Goal: Task Accomplishment & Management: Manage account settings

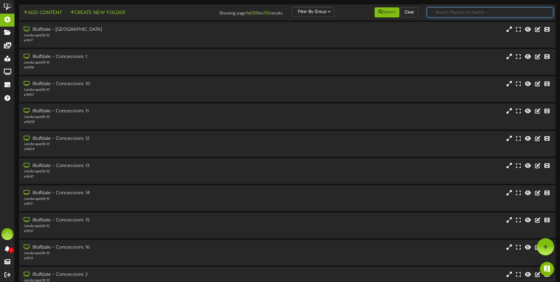
click at [437, 12] on input "text" at bounding box center [490, 12] width 126 height 10
type input "surprise"
click at [380, 9] on button "Search" at bounding box center [387, 12] width 25 height 10
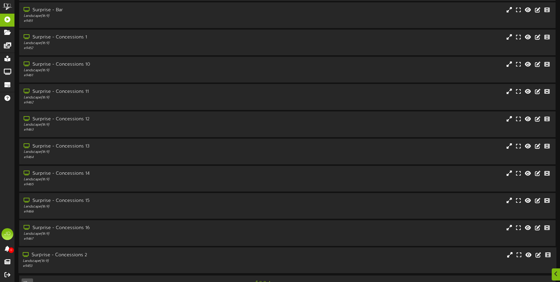
scroll to position [35, 0]
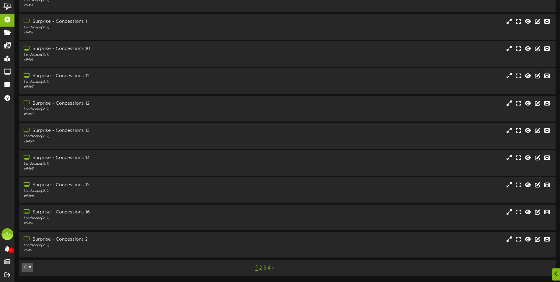
click at [264, 267] on link "3" at bounding box center [264, 268] width 3 height 6
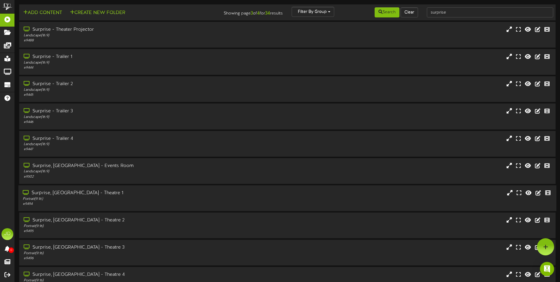
click at [134, 201] on div "Portrait ( 9:16 )" at bounding box center [130, 198] width 215 height 5
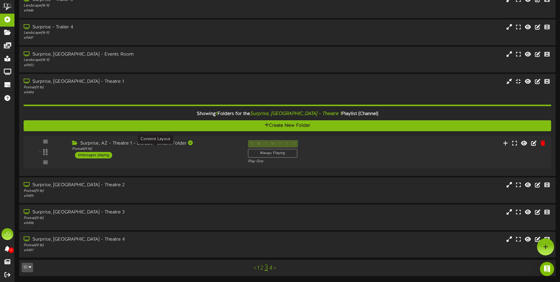
scroll to position [111, 0]
click at [202, 149] on div "Portrait ( 9:16 )" at bounding box center [153, 149] width 169 height 5
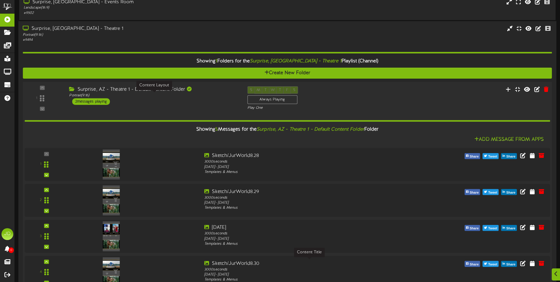
scroll to position [230, 0]
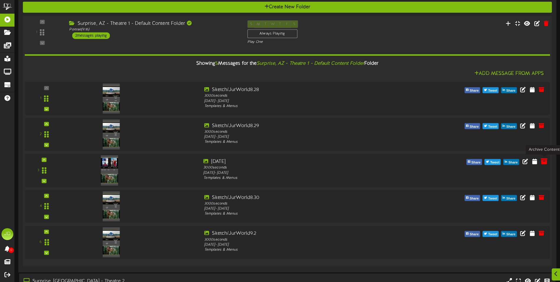
click at [544, 162] on icon at bounding box center [544, 161] width 6 height 6
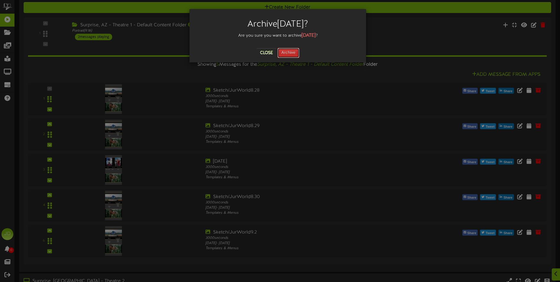
click at [286, 55] on button "Archive" at bounding box center [289, 53] width 22 height 10
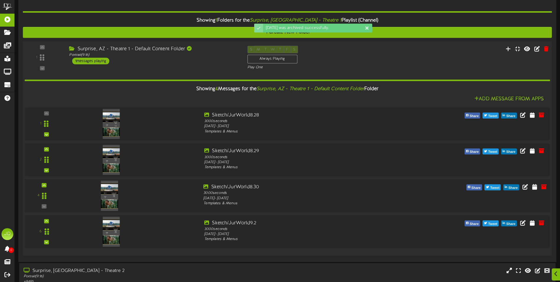
scroll to position [290, 0]
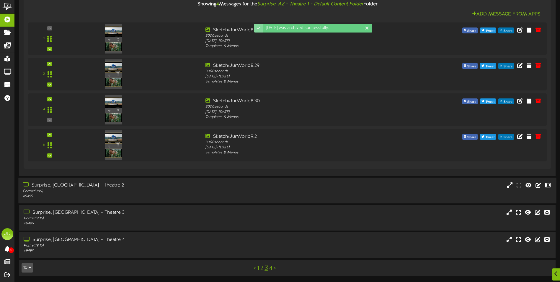
click at [110, 178] on div "Surprise, [GEOGRAPHIC_DATA] - Theatre 2 Portrait ( 9:16 ) # 9495" at bounding box center [287, 190] width 538 height 26
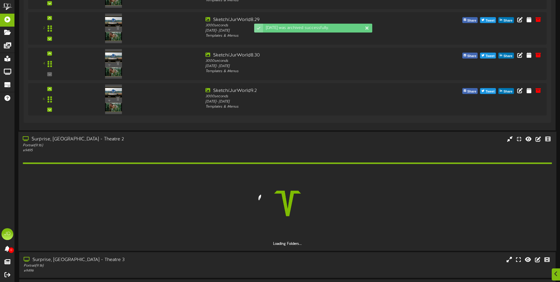
scroll to position [383, 0]
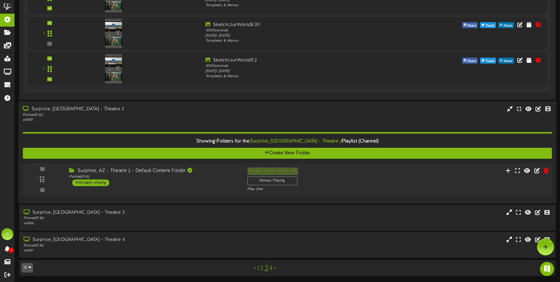
click at [229, 188] on div "1 ( 9:16" at bounding box center [287, 179] width 535 height 24
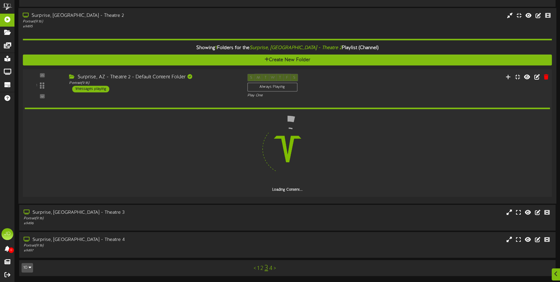
scroll to position [438, 0]
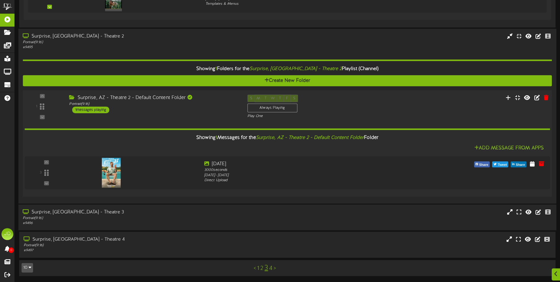
click at [216, 217] on div "Portrait ( 9:16 )" at bounding box center [130, 218] width 215 height 5
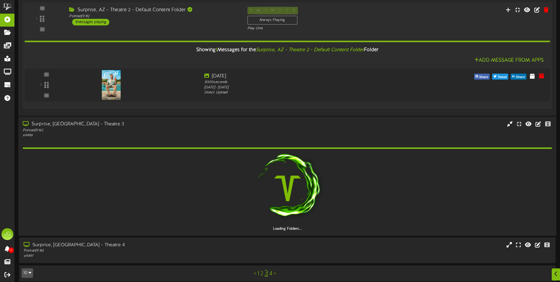
scroll to position [531, 0]
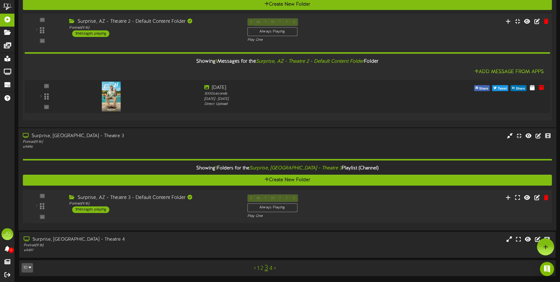
click at [217, 206] on div "Surprise, AZ - Theatre 3 - Default Content Folder Portrait ( 9:16 ) 1 messages …" at bounding box center [154, 203] width 178 height 19
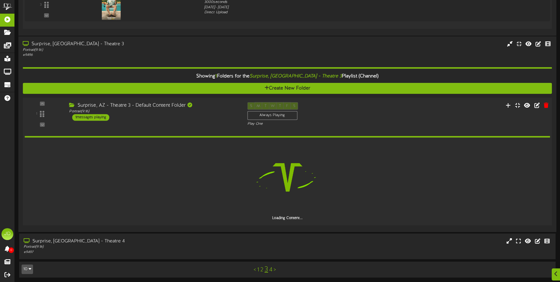
scroll to position [608, 0]
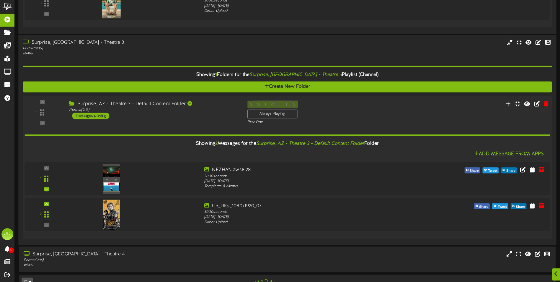
click at [171, 254] on div "Surprise, [GEOGRAPHIC_DATA] - Theatre 4" at bounding box center [131, 254] width 215 height 7
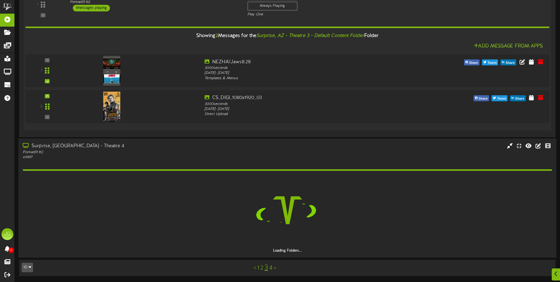
scroll to position [698, 0]
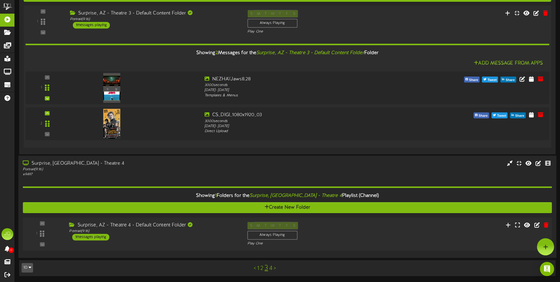
click at [207, 239] on div "Surprise, AZ - Theatre 4 - Default Content Folder Portrait ( 9:16 ) 1 messages …" at bounding box center [154, 231] width 178 height 19
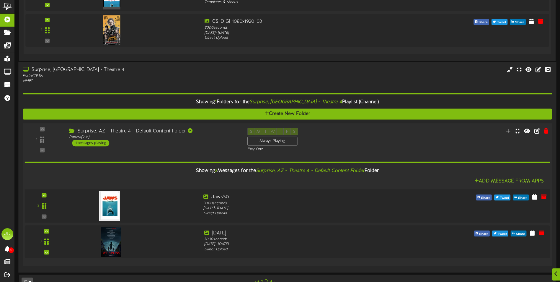
scroll to position [806, 0]
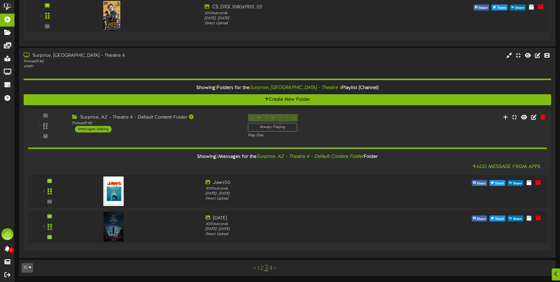
click at [270, 268] on link "4" at bounding box center [270, 268] width 3 height 6
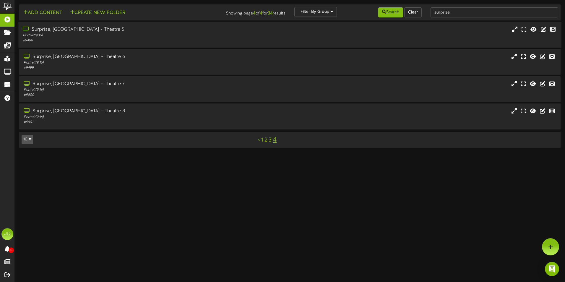
click at [128, 34] on div "Portrait ( 9:16 )" at bounding box center [131, 35] width 217 height 5
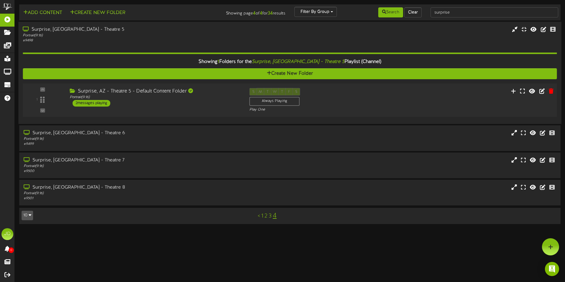
click at [209, 106] on div "Surprise, AZ - Theatre 5 - Default Content Folder Portrait ( 9:16 ) 2 messages …" at bounding box center [155, 97] width 180 height 19
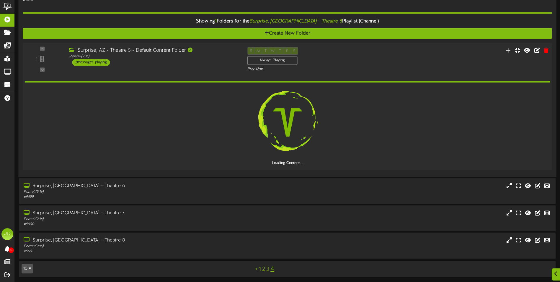
scroll to position [41, 0]
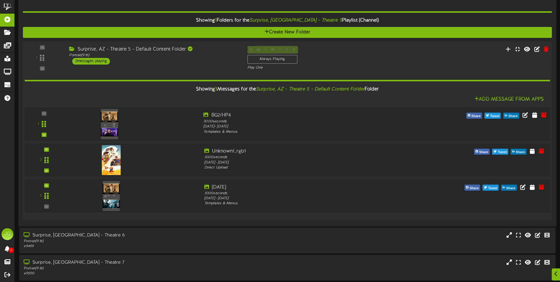
click at [111, 117] on img at bounding box center [109, 124] width 17 height 30
click at [546, 187] on icon at bounding box center [544, 186] width 6 height 6
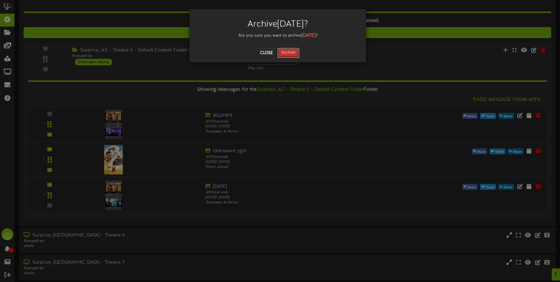
click at [281, 53] on button "Archive" at bounding box center [289, 53] width 22 height 10
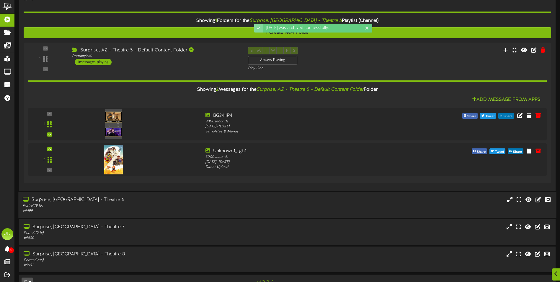
click at [141, 206] on div "Portrait ( 9:16 )" at bounding box center [130, 205] width 215 height 5
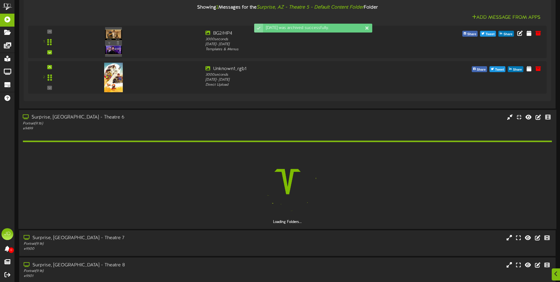
scroll to position [149, 0]
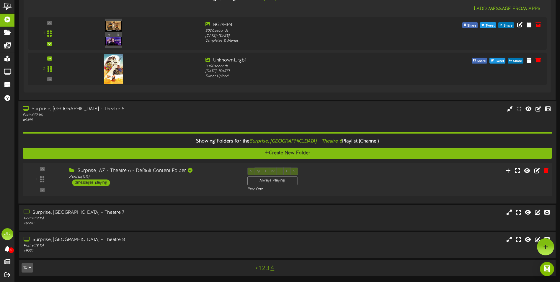
click at [223, 188] on div "1 ( 9:16" at bounding box center [287, 179] width 535 height 24
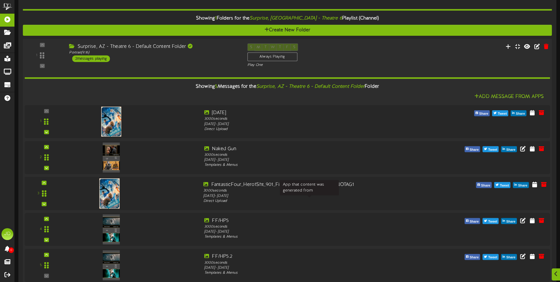
scroll to position [267, 0]
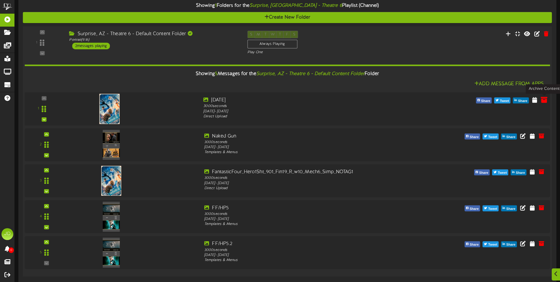
click at [543, 102] on icon at bounding box center [544, 99] width 6 height 6
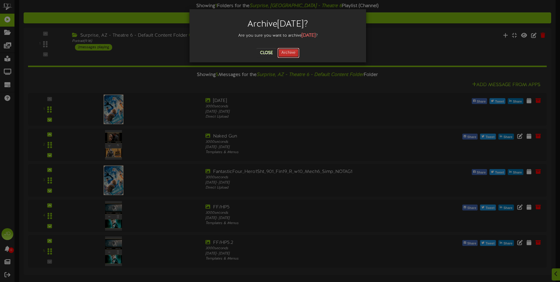
click at [289, 55] on button "Archive" at bounding box center [289, 53] width 22 height 10
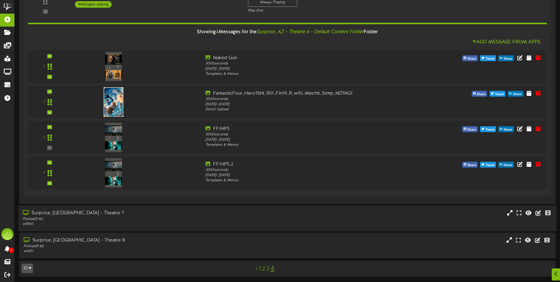
scroll to position [310, 0]
click at [148, 214] on div "Surprise, [GEOGRAPHIC_DATA] - Theatre 7" at bounding box center [130, 212] width 215 height 7
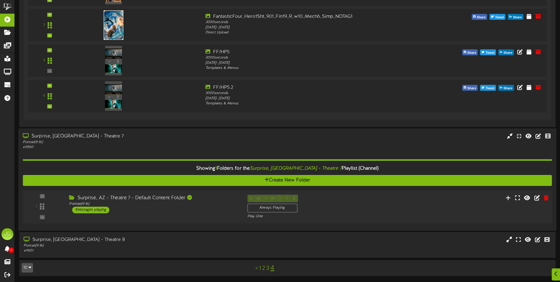
click at [222, 212] on div "Surprise, AZ - Theatre 7 - Default Content Folder Portrait ( 9:16 ) 1 messages …" at bounding box center [154, 203] width 178 height 19
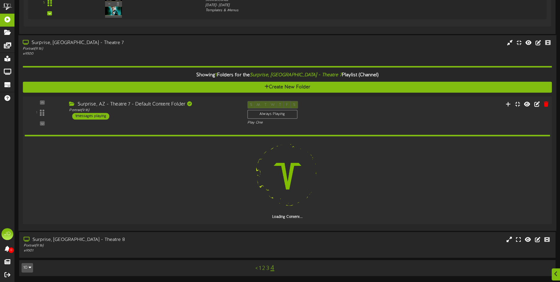
scroll to position [459, 0]
